Goal: Book appointment/travel/reservation

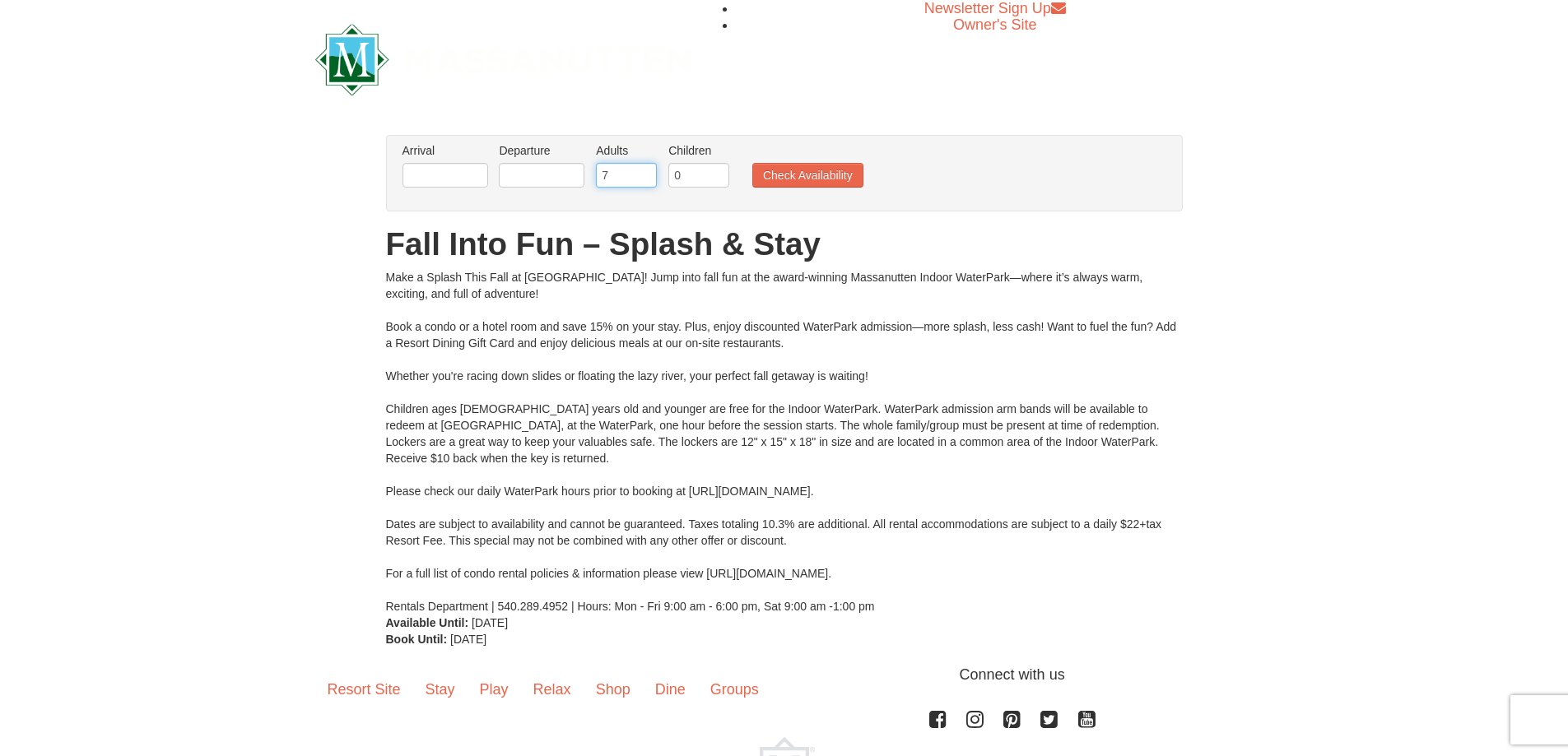
drag, startPoint x: 638, startPoint y: 173, endPoint x: 598, endPoint y: 174, distance: 40.0
click at [598, 174] on input "7" at bounding box center [626, 175] width 61 height 24
click at [642, 178] on input "6" at bounding box center [626, 175] width 61 height 24
click at [642, 178] on input "5" at bounding box center [626, 175] width 61 height 24
click at [642, 178] on input "4" at bounding box center [626, 175] width 61 height 24
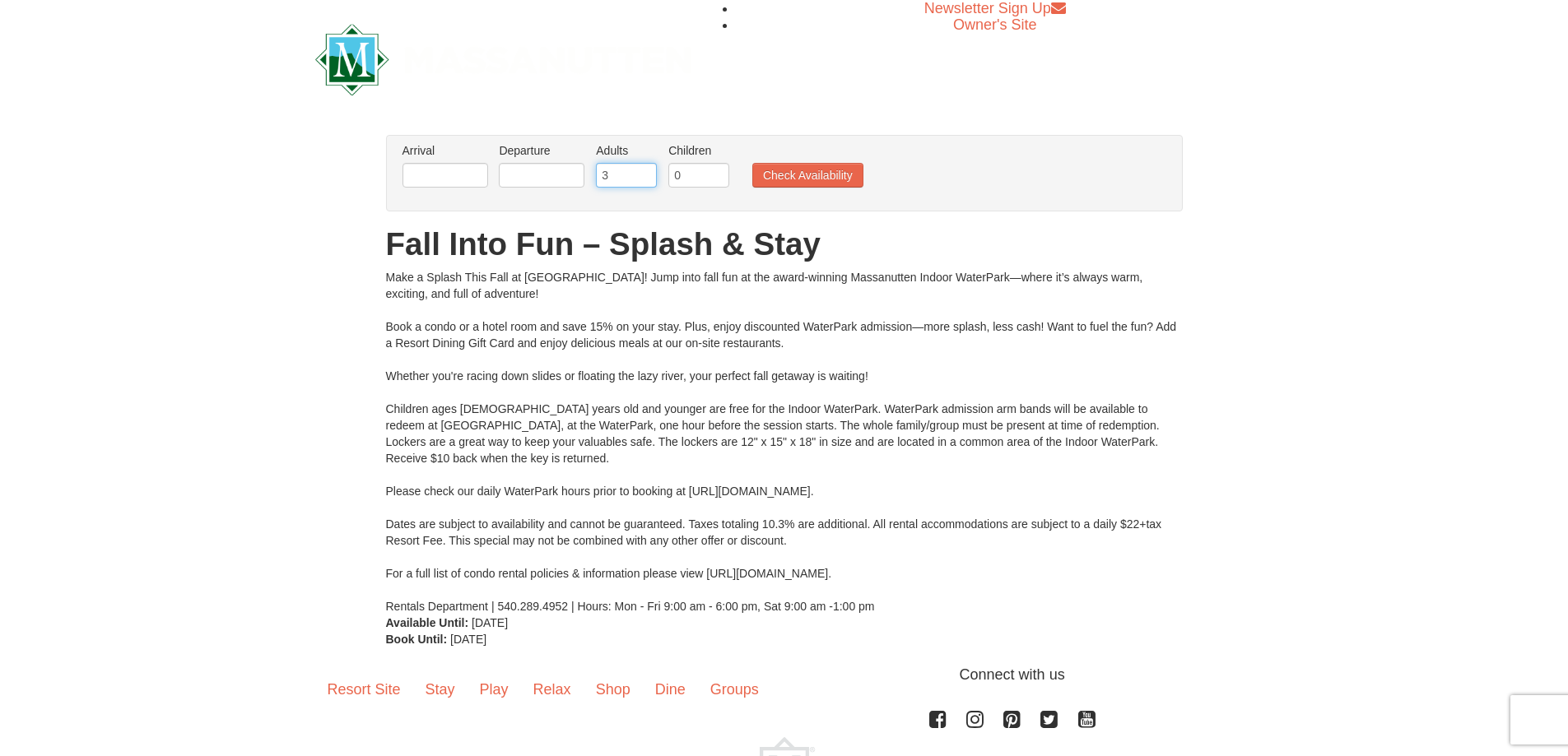
type input "3"
click at [642, 178] on input "3" at bounding box center [626, 175] width 61 height 24
click at [813, 174] on button "Check Availability" at bounding box center [808, 175] width 112 height 24
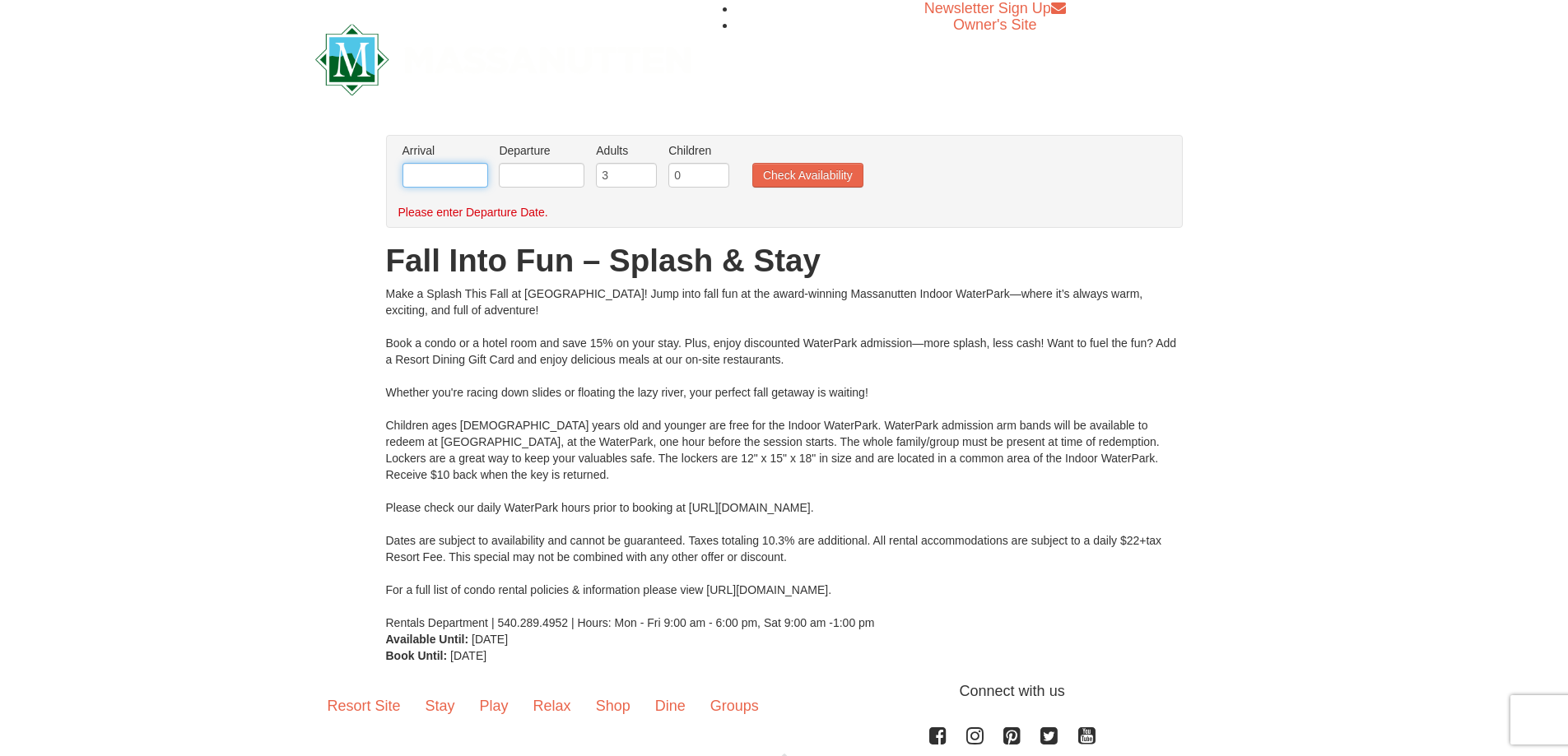
click at [450, 165] on input "text" at bounding box center [445, 175] width 85 height 24
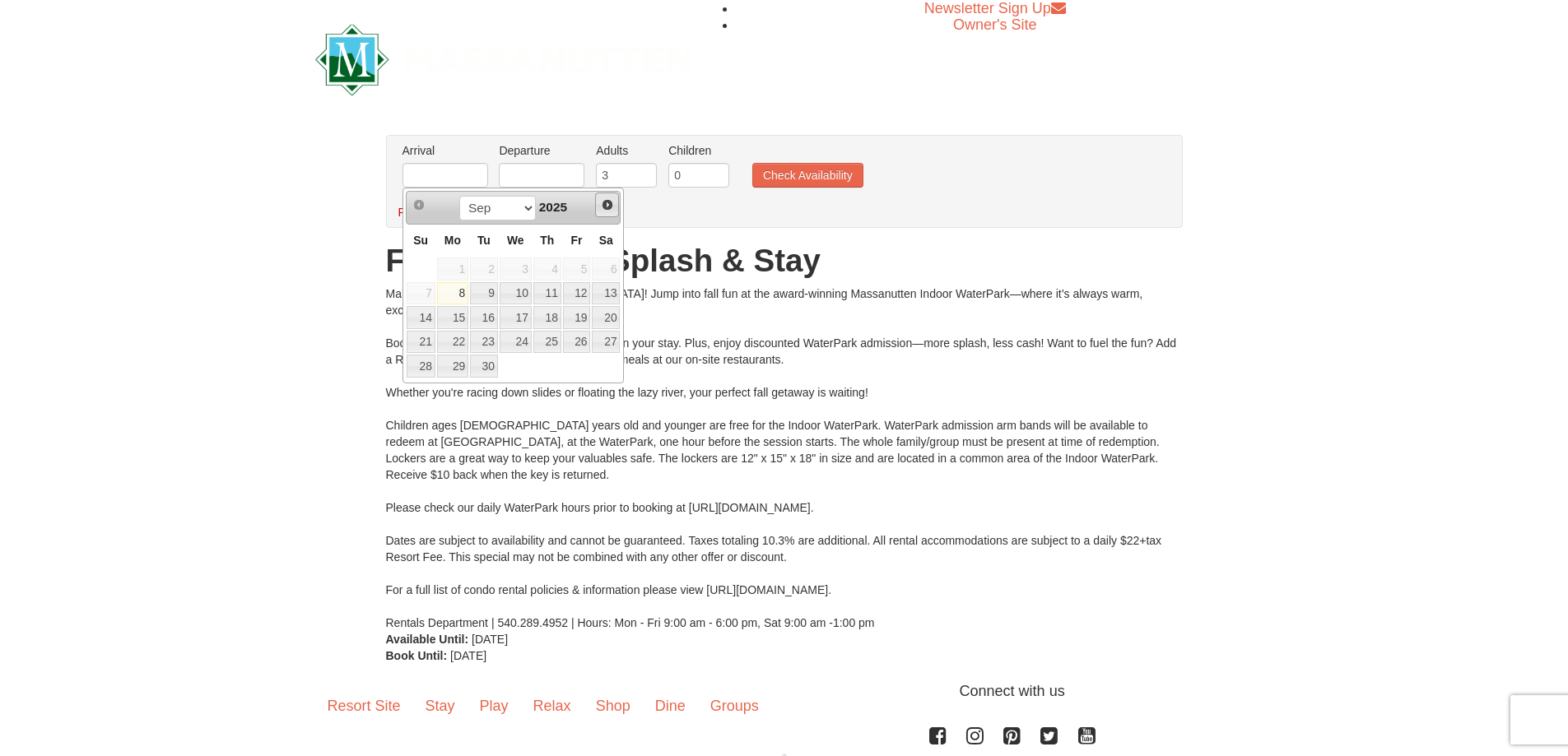
click at [615, 202] on link "Next" at bounding box center [607, 204] width 24 height 24
